Goal: Ask a question: Seek information or help from site administrators or community

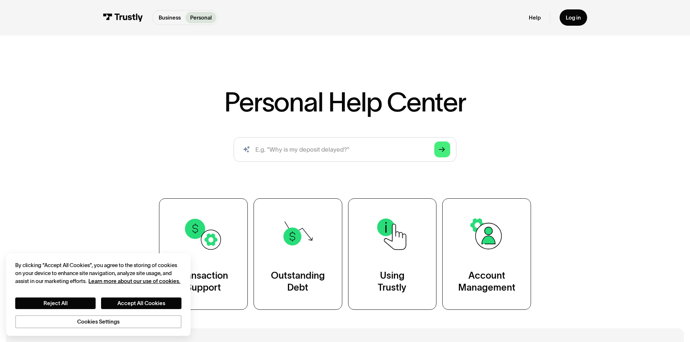
click at [121, 178] on div "Personal Help Center AI-powered search ( 1 / 4 ) Type your question and our sma…" at bounding box center [345, 174] width 690 height 270
click at [532, 16] on link "Help" at bounding box center [534, 17] width 12 height 7
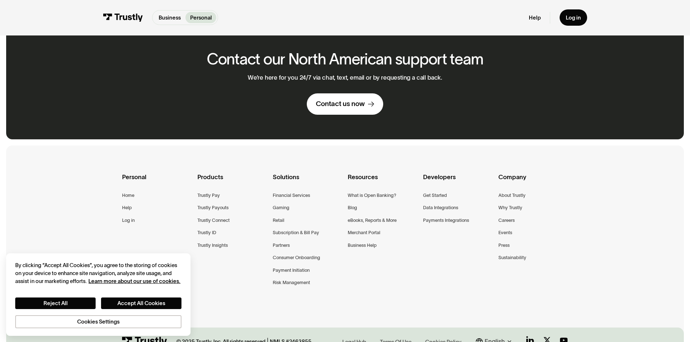
scroll to position [515, 0]
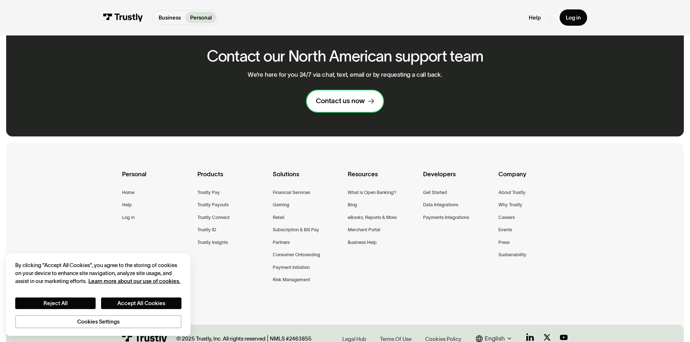
click at [344, 97] on div "Contact us now" at bounding box center [340, 101] width 49 height 9
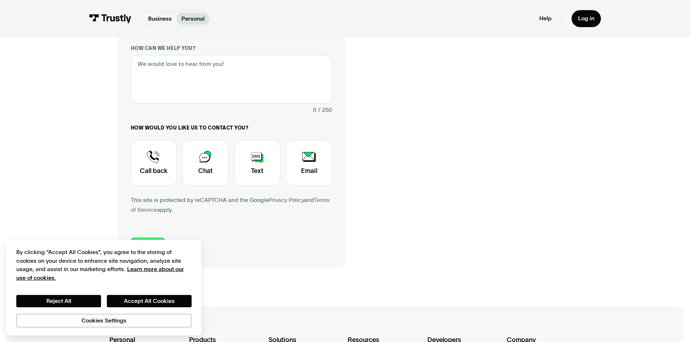
scroll to position [217, 0]
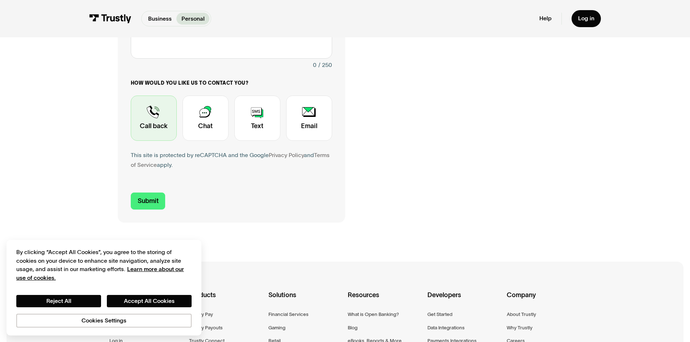
click at [161, 114] on div "Contact Trustly Support" at bounding box center [154, 118] width 46 height 45
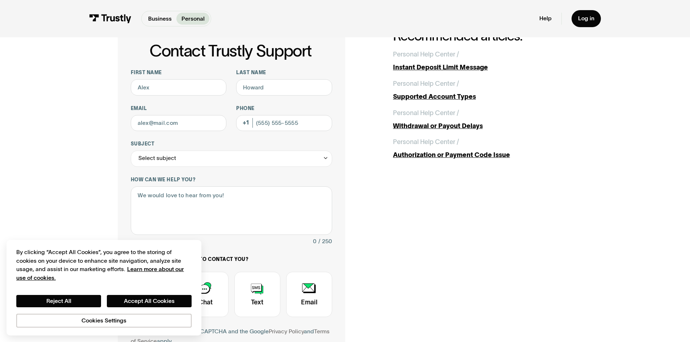
scroll to position [36, 0]
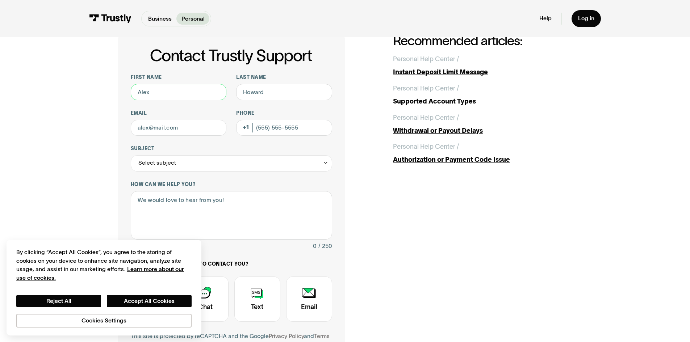
drag, startPoint x: 167, startPoint y: 94, endPoint x: 121, endPoint y: 87, distance: 46.1
click at [121, 88] on div "Contact Trustly Support First name Last name Email Phone (Optional) Subject Sel…" at bounding box center [231, 219] width 227 height 370
type input "Mason"
type input "Lee"
drag, startPoint x: 270, startPoint y: 123, endPoint x: 232, endPoint y: 119, distance: 37.5
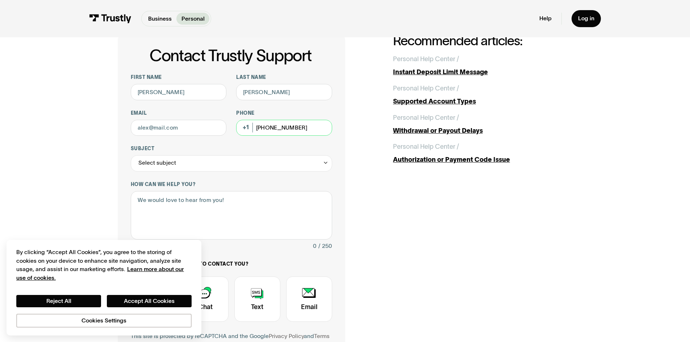
click at [232, 119] on div "First name Mason Last name Lee Email Phone (Optional) (540) 676-1778 Subject Se…" at bounding box center [231, 217] width 201 height 286
type input "(336) 972-6285"
click at [261, 168] on div "Select subject" at bounding box center [231, 163] width 201 height 16
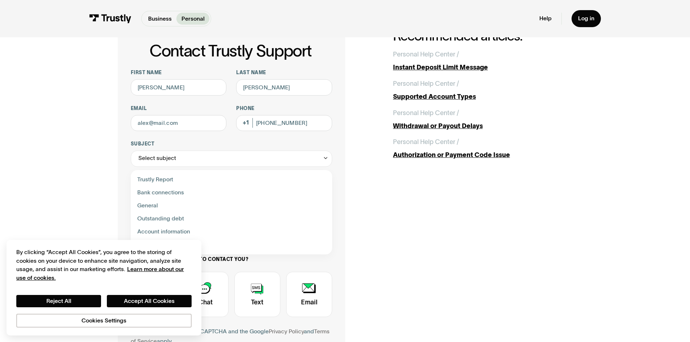
scroll to position [72, 0]
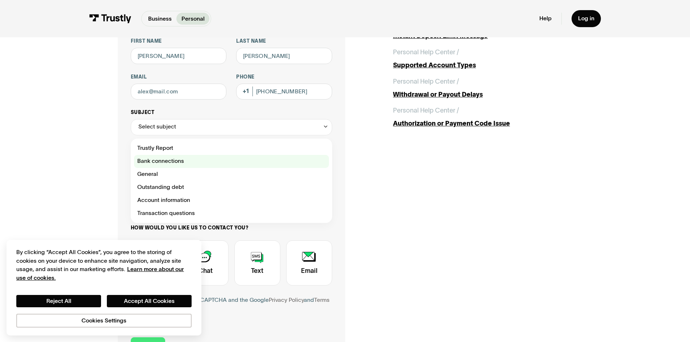
click at [215, 162] on div "Contact Trustly Support" at bounding box center [231, 161] width 195 height 13
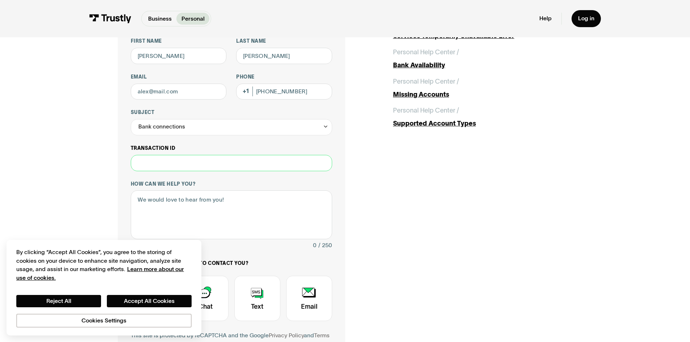
click at [171, 165] on input "Transaction ID" at bounding box center [231, 163] width 201 height 16
click at [169, 128] on div "Bank connections" at bounding box center [161, 127] width 47 height 10
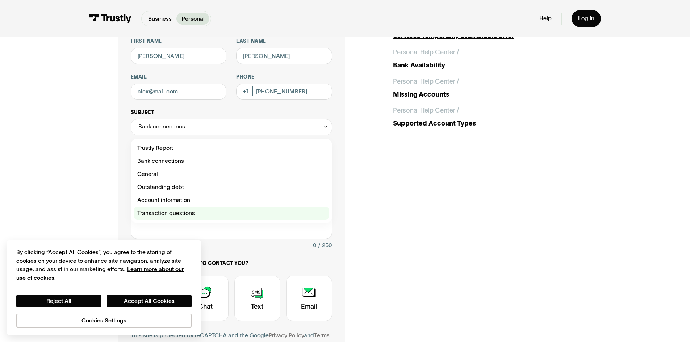
click at [181, 216] on div "Contact Trustly Support" at bounding box center [231, 213] width 195 height 13
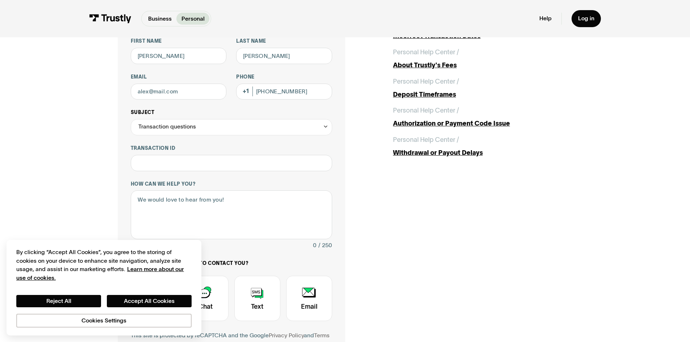
click at [168, 127] on div "Transaction questions" at bounding box center [167, 127] width 58 height 10
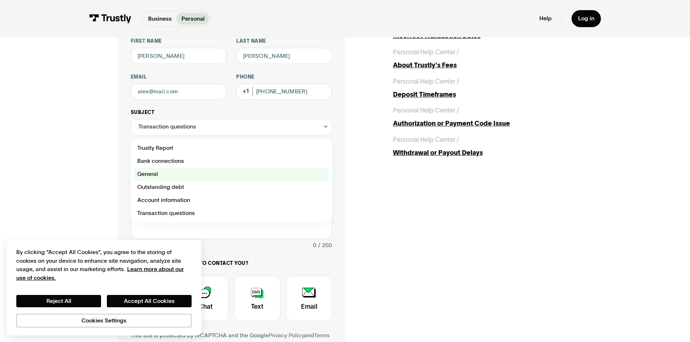
click at [164, 174] on div "Contact Trustly Support" at bounding box center [231, 174] width 195 height 13
type input "*******"
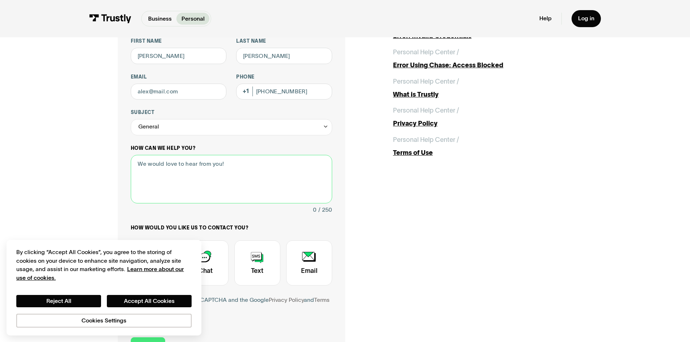
click at [164, 174] on textarea "How can we help you?" at bounding box center [231, 179] width 201 height 49
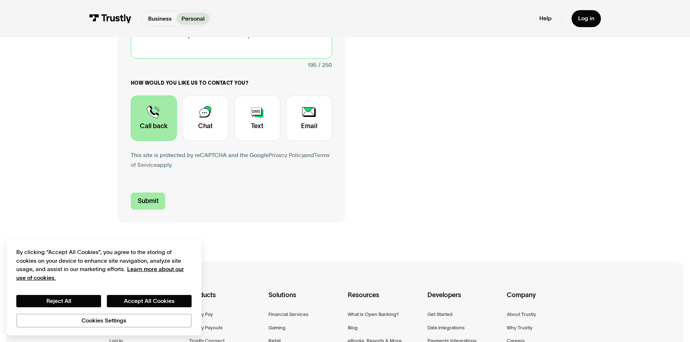
type textarea "i cannot withdraw funds from betrivers because none of my three bank accounts (…"
click at [137, 203] on input "Submit" at bounding box center [148, 201] width 35 height 17
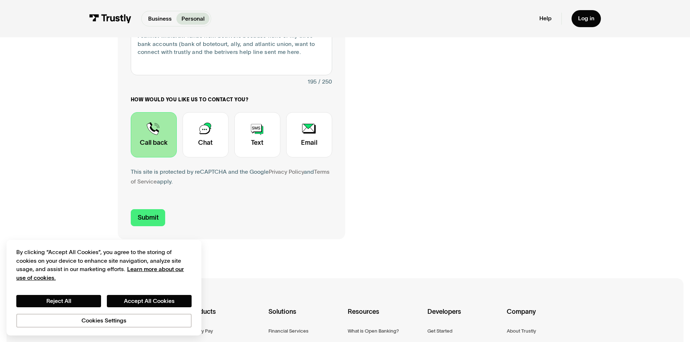
scroll to position [217, 0]
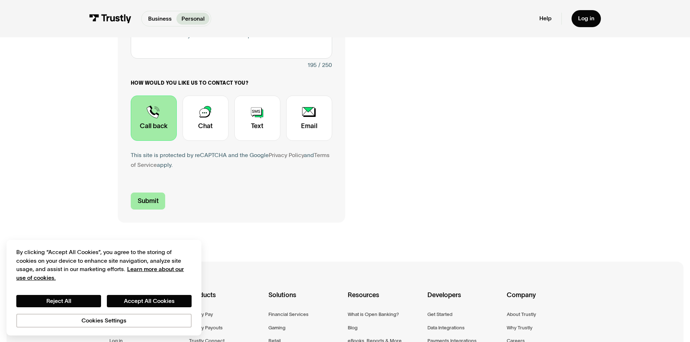
type input "masonblee100@gmail.com"
click at [149, 203] on input "Submit" at bounding box center [148, 201] width 35 height 17
type input "+13369726285"
